Goal: Navigation & Orientation: Find specific page/section

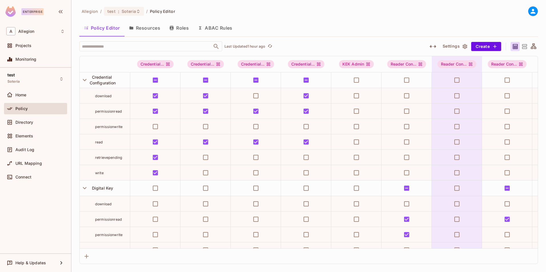
scroll to position [142, 0]
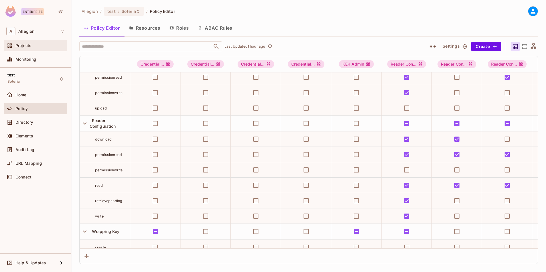
click at [31, 47] on span "Projects" at bounding box center [23, 45] width 16 height 5
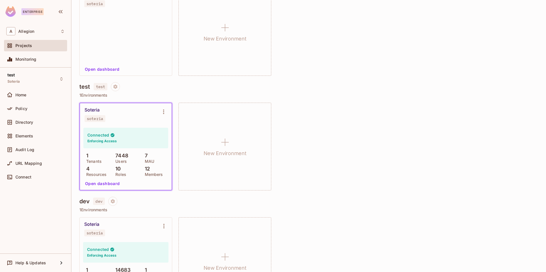
scroll to position [239, 0]
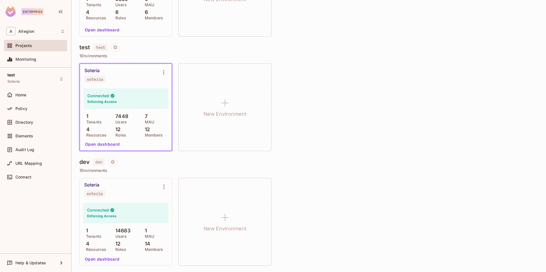
click at [105, 261] on button "Open dashboard" at bounding box center [101, 259] width 39 height 9
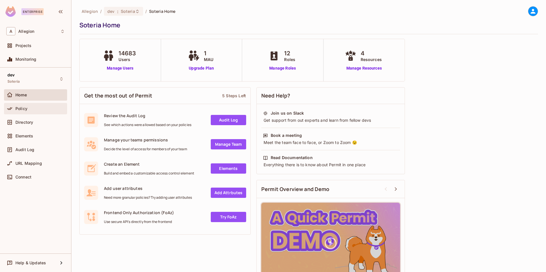
click at [31, 110] on div "Policy" at bounding box center [39, 108] width 49 height 5
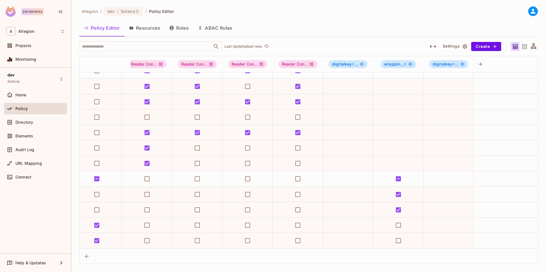
scroll to position [199, 0]
